Goal: Information Seeking & Learning: Check status

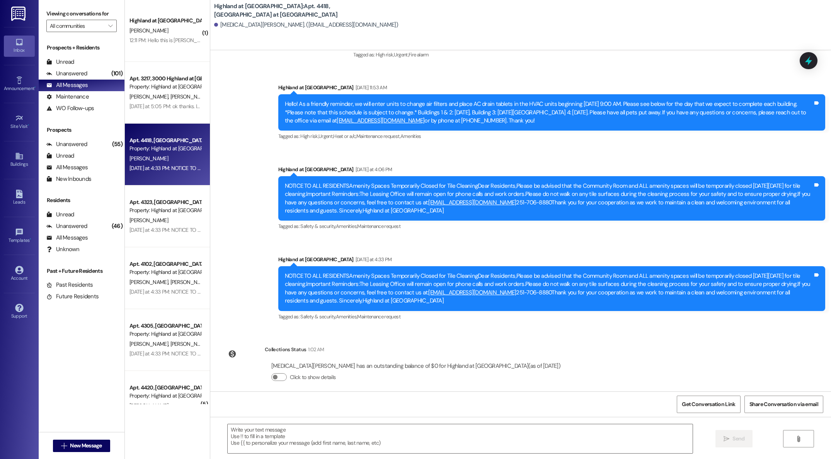
click at [174, 28] on div "[PERSON_NAME]" at bounding box center [165, 31] width 73 height 10
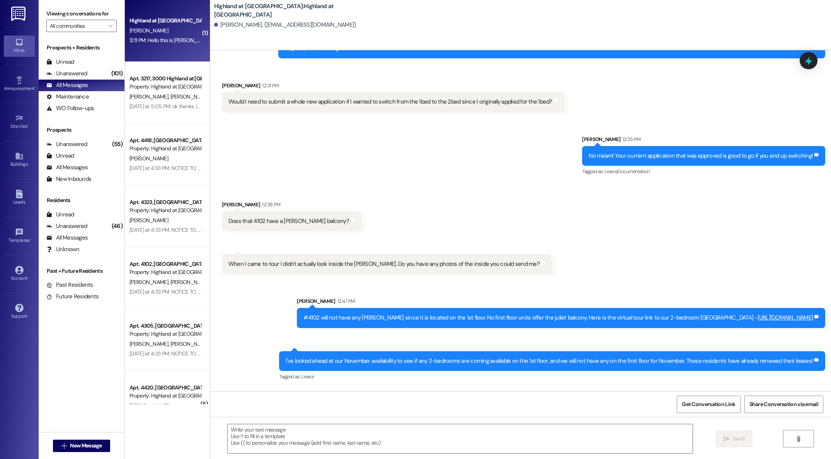
scroll to position [3134, 0]
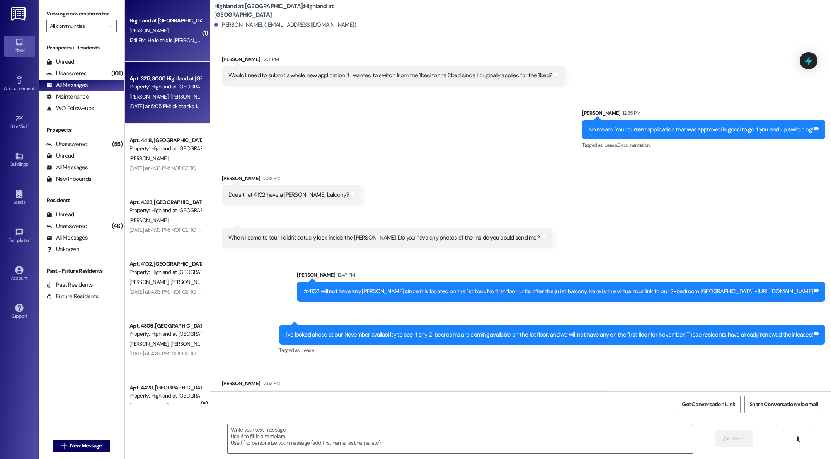
click at [150, 89] on div "Property: Highland at [GEOGRAPHIC_DATA]" at bounding box center [164, 87] width 71 height 8
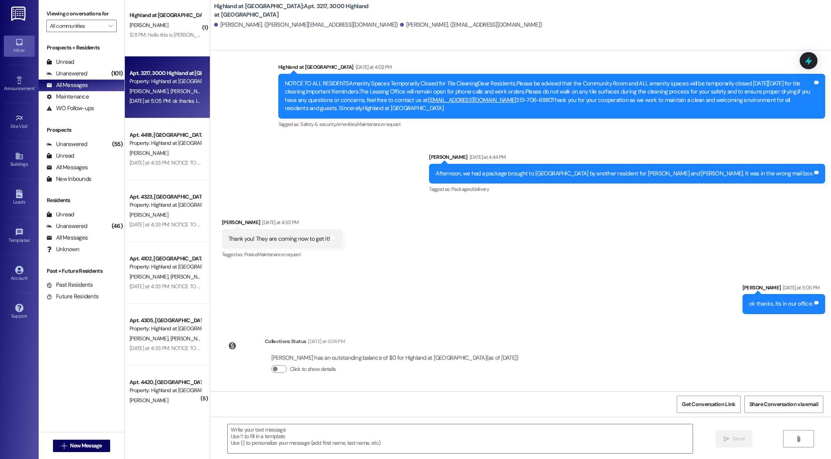
scroll to position [3071, 0]
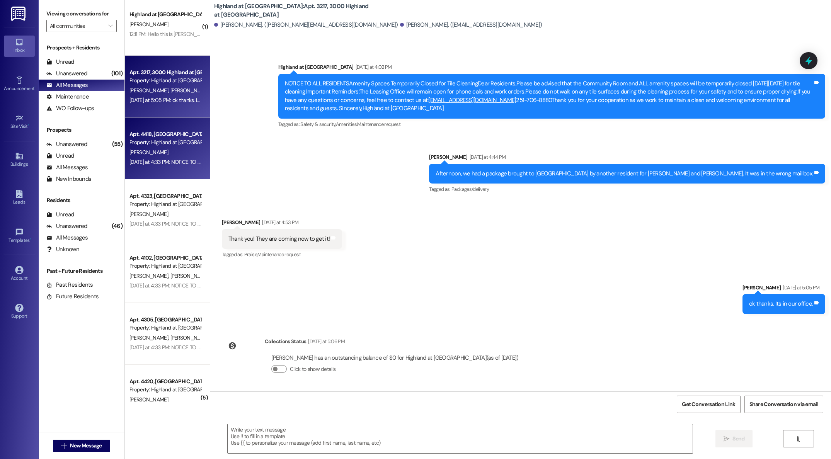
click at [146, 153] on div "( 1 ) Highland at [GEOGRAPHIC_DATA] [PERSON_NAME] 12:11 PM: Hello this is [PERS…" at bounding box center [167, 202] width 85 height 404
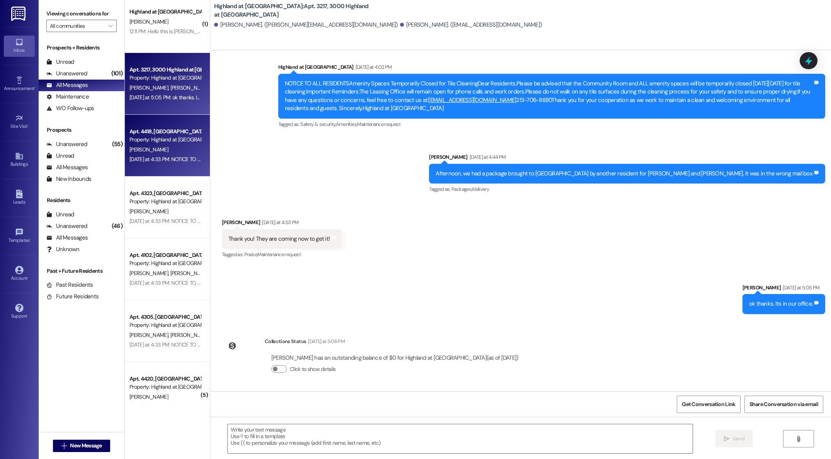
click at [148, 163] on div "( 1 ) Highland at [GEOGRAPHIC_DATA] [PERSON_NAME] 12:11 PM: Hello this is [PERS…" at bounding box center [167, 202] width 85 height 404
click at [158, 153] on div "( 1 ) Highland at [GEOGRAPHIC_DATA] [PERSON_NAME] 12:11 PM: Hello this is [PERS…" at bounding box center [167, 202] width 85 height 404
click at [162, 152] on div "( 1 ) Highland at [GEOGRAPHIC_DATA] [PERSON_NAME] 12:11 PM: Hello this is [PERS…" at bounding box center [167, 202] width 85 height 404
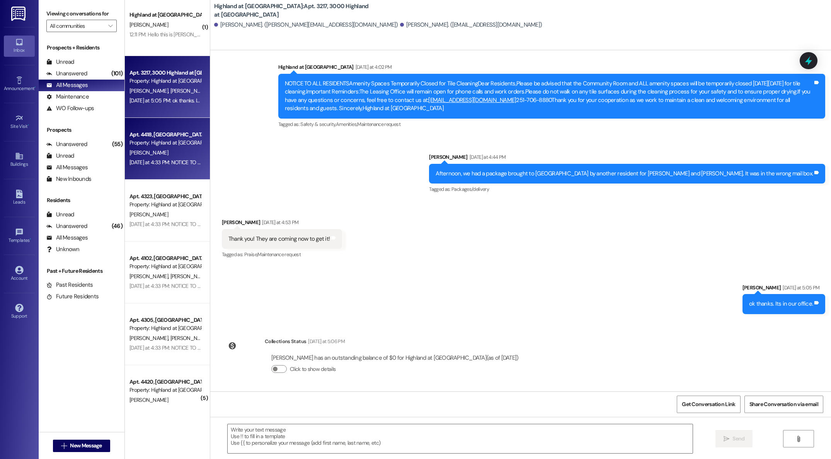
click at [162, 154] on div "( 1 ) Highland at [GEOGRAPHIC_DATA] [PERSON_NAME] 12:11 PM: Hello this is [PERS…" at bounding box center [167, 202] width 85 height 404
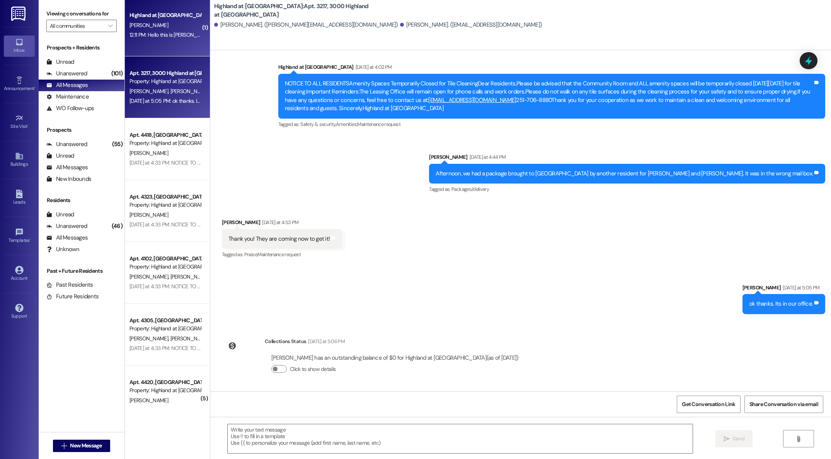
scroll to position [0, 0]
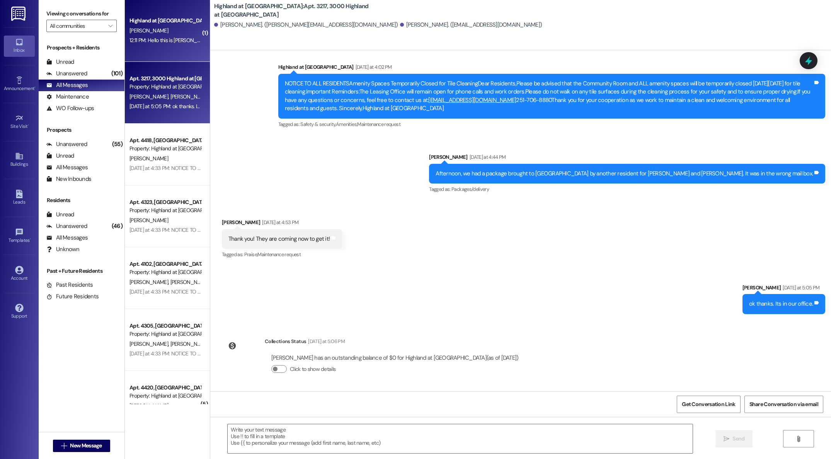
click at [155, 31] on div "[PERSON_NAME]" at bounding box center [165, 31] width 73 height 10
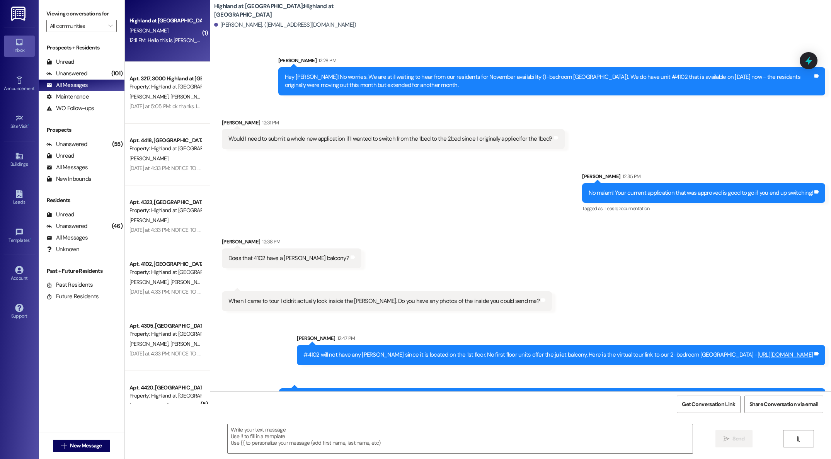
scroll to position [3120, 0]
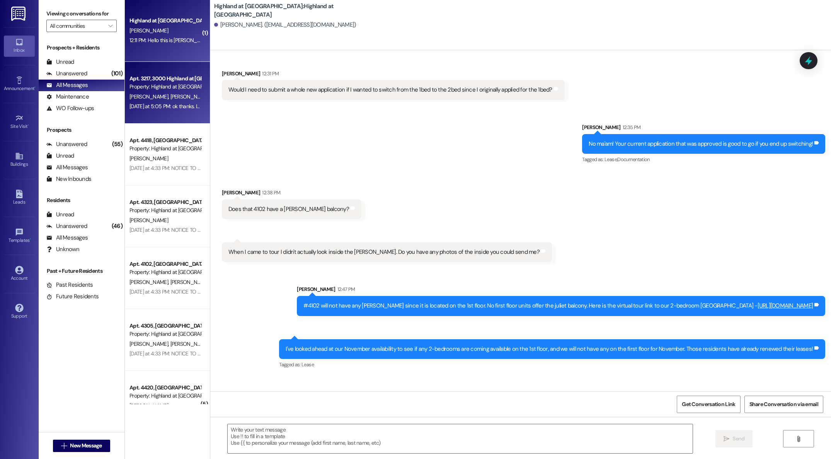
click at [146, 90] on div "Property: Highland at [GEOGRAPHIC_DATA]" at bounding box center [164, 87] width 71 height 8
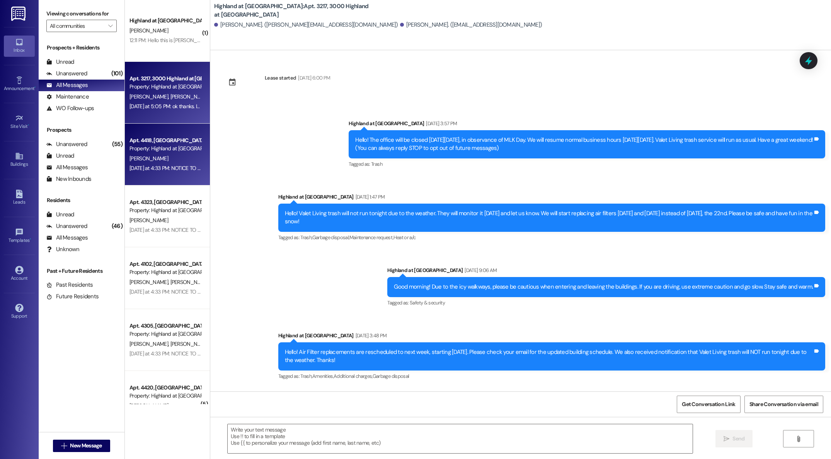
click at [147, 144] on div "Apt. 4418, [GEOGRAPHIC_DATA] at [GEOGRAPHIC_DATA]" at bounding box center [164, 140] width 71 height 8
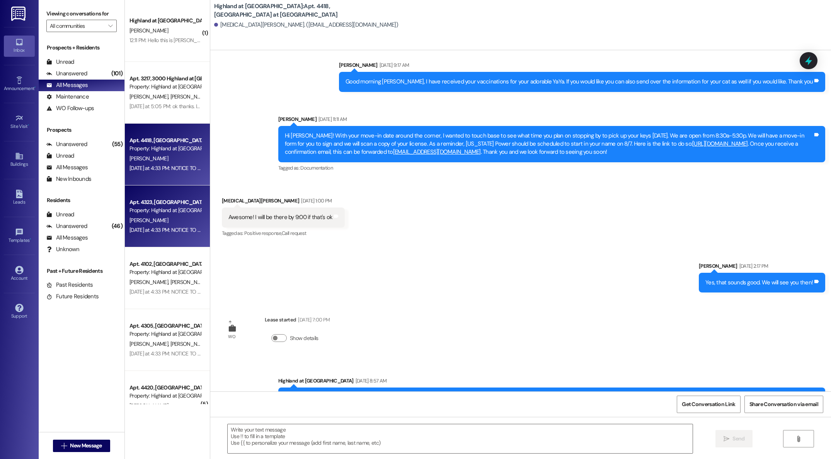
scroll to position [2817, 0]
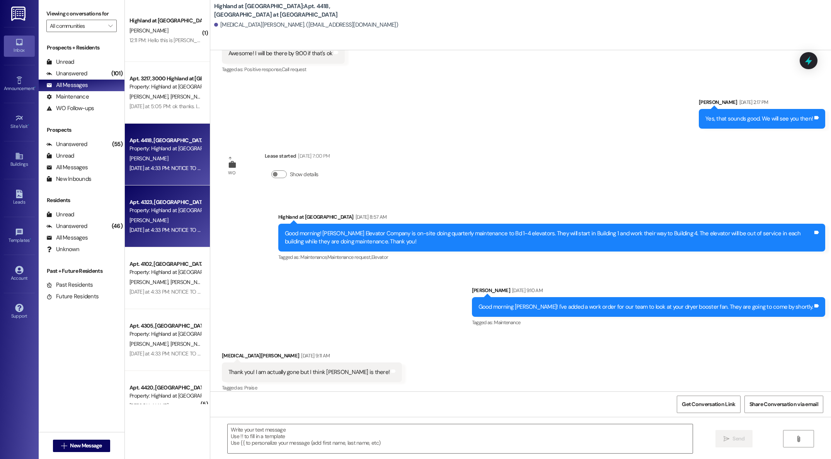
click at [151, 214] on div "Property: Highland at [GEOGRAPHIC_DATA]" at bounding box center [164, 210] width 71 height 8
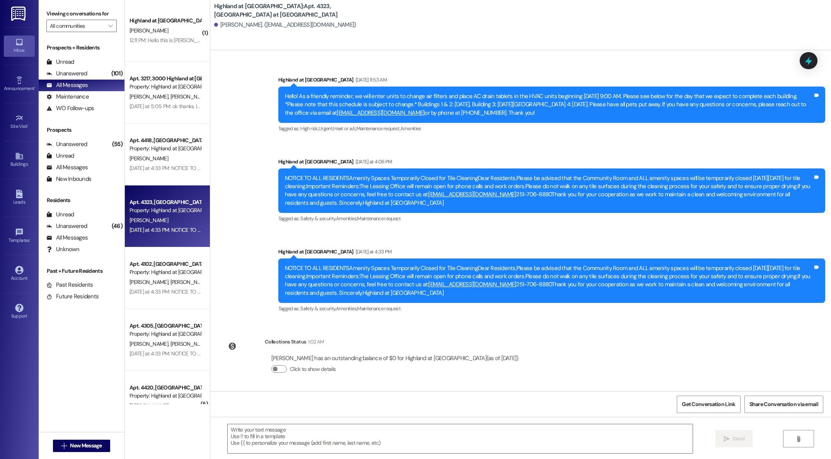
scroll to position [538, 0]
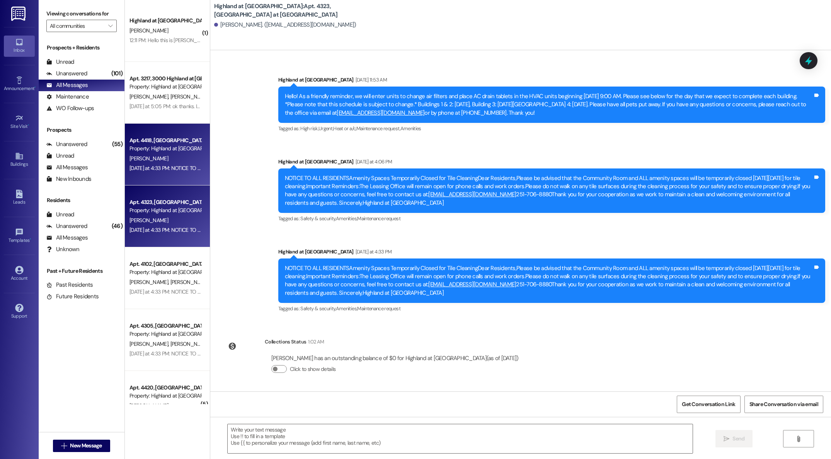
click at [145, 160] on div "[PERSON_NAME]" at bounding box center [165, 159] width 73 height 10
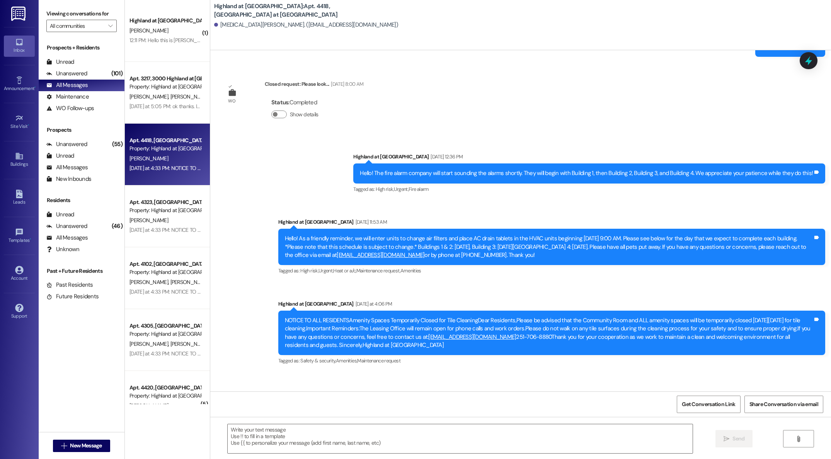
scroll to position [3342, 0]
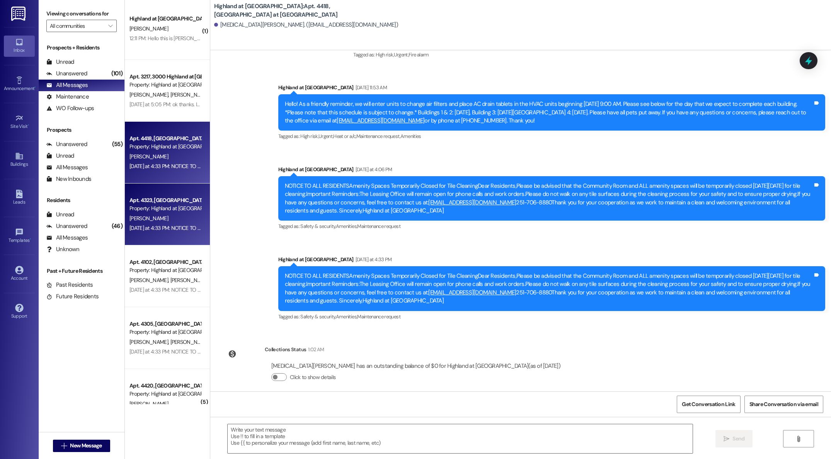
click at [171, 220] on div "( 1 ) Highland at [GEOGRAPHIC_DATA] [PERSON_NAME] 12:11 PM: Hello this is [PERS…" at bounding box center [167, 202] width 85 height 404
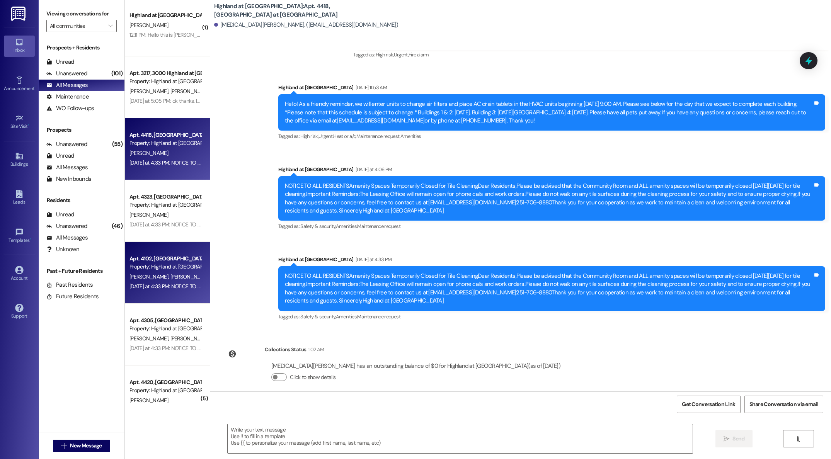
click at [159, 279] on div "( 1 ) Highland at [GEOGRAPHIC_DATA] [PERSON_NAME] 12:11 PM: Hello this is [PERS…" at bounding box center [167, 202] width 85 height 404
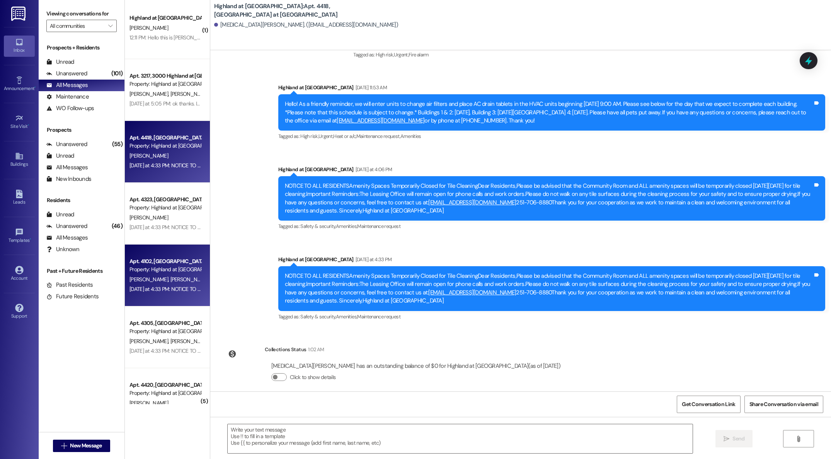
click at [155, 268] on div "( 1 ) Highland at [GEOGRAPHIC_DATA] [PERSON_NAME] 12:11 PM: Hello this is [PERS…" at bounding box center [167, 202] width 85 height 404
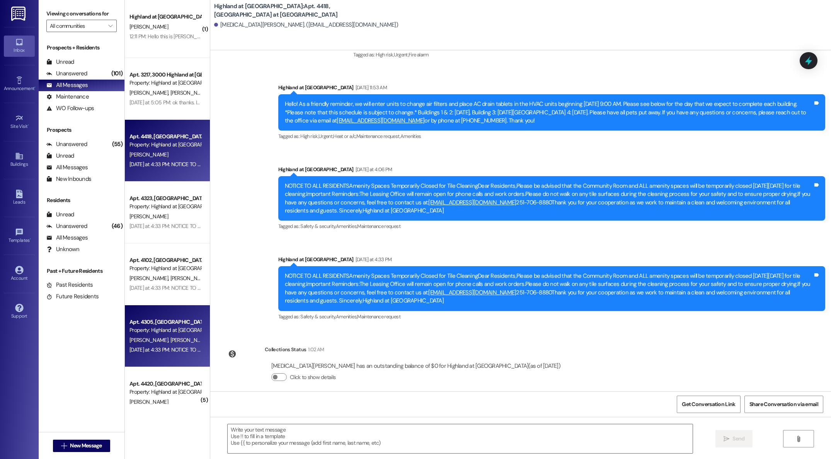
click at [144, 332] on div "( 1 ) Highland at [GEOGRAPHIC_DATA] [PERSON_NAME] 12:11 PM: Hello this is [PERS…" at bounding box center [167, 202] width 85 height 404
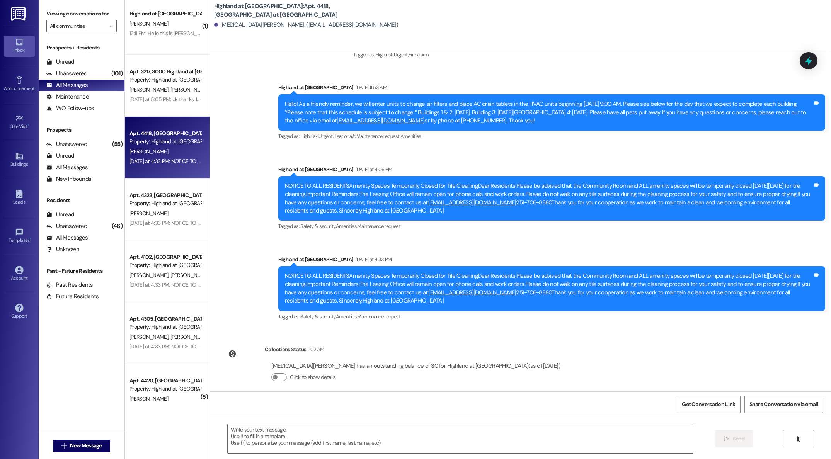
scroll to position [0, 0]
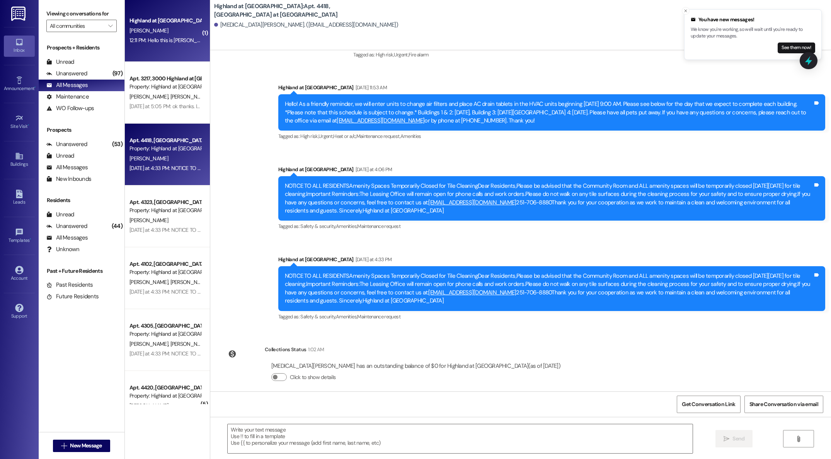
click at [154, 32] on span "[PERSON_NAME]" at bounding box center [148, 30] width 39 height 7
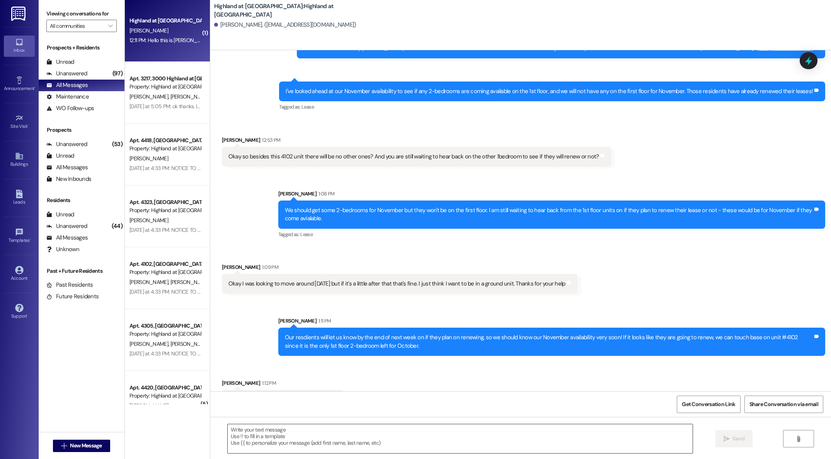
scroll to position [3377, 0]
